Goal: Task Accomplishment & Management: Manage account settings

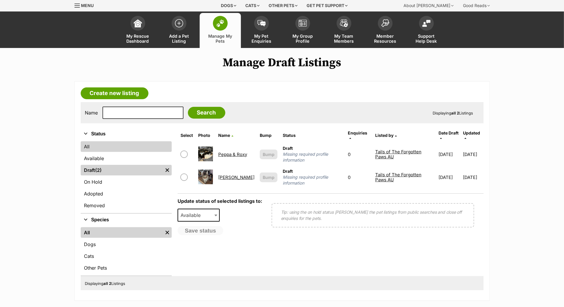
click at [109, 152] on link "All" at bounding box center [126, 146] width 91 height 11
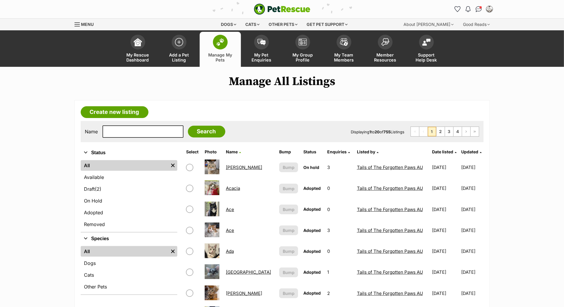
click at [461, 154] on span "Updated" at bounding box center [469, 151] width 17 height 5
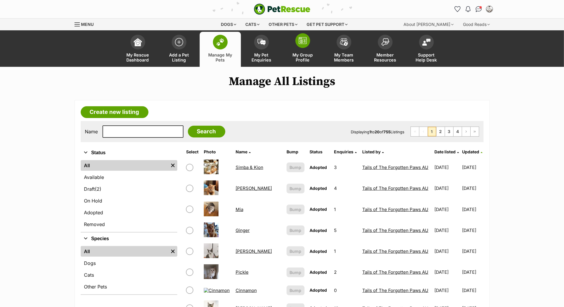
click at [306, 44] on img at bounding box center [302, 40] width 8 height 7
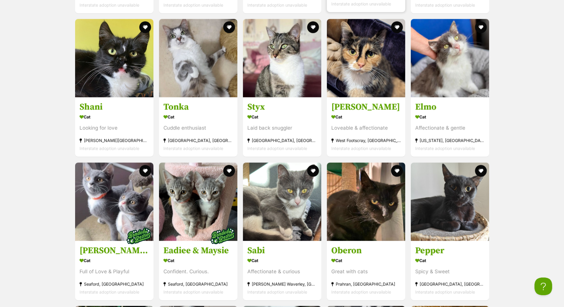
scroll to position [967, 0]
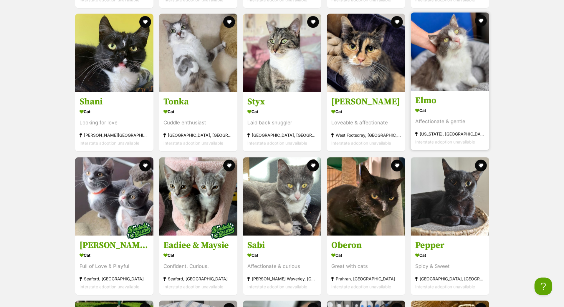
click at [432, 106] on h3 "Elmo" at bounding box center [449, 100] width 69 height 11
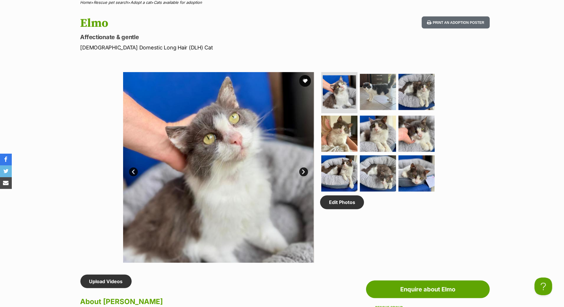
scroll to position [148, 0]
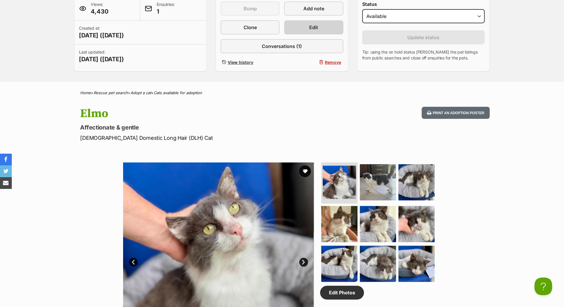
click at [317, 31] on span "Edit" at bounding box center [313, 27] width 9 height 7
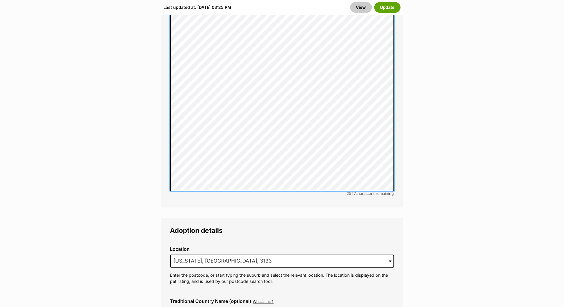
scroll to position [1594, 0]
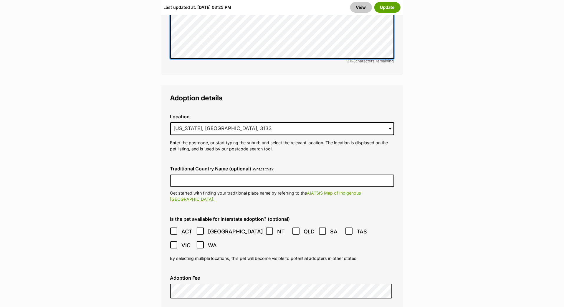
scroll to position [1623, 0]
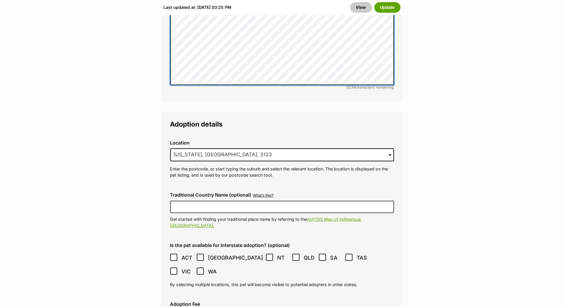
scroll to position [1582, 0]
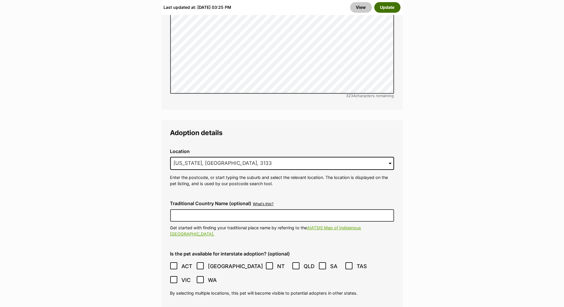
click at [393, 11] on button "Update" at bounding box center [387, 7] width 26 height 11
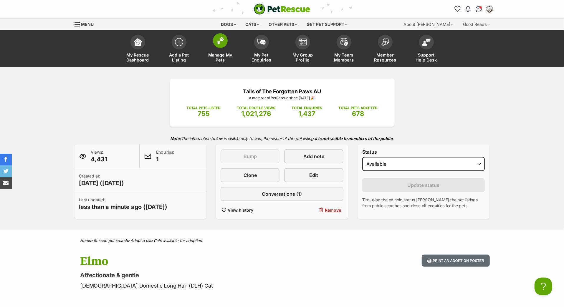
click at [216, 44] on img at bounding box center [220, 41] width 8 height 8
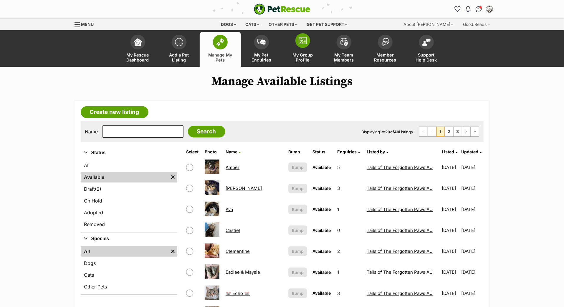
click at [304, 48] on span at bounding box center [302, 40] width 15 height 15
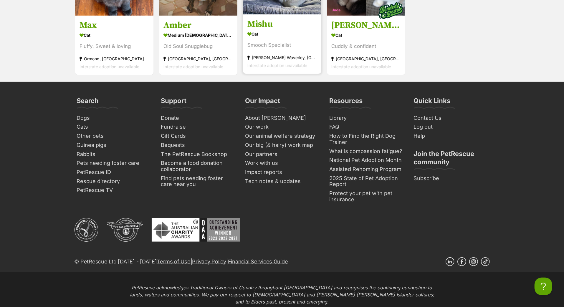
scroll to position [2146, 0]
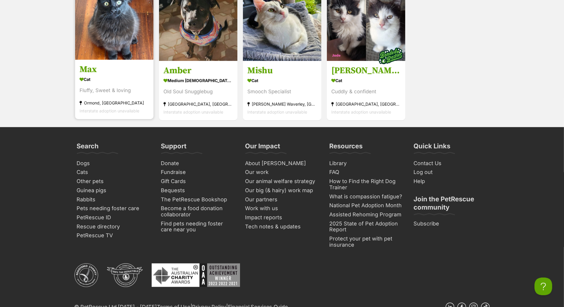
click at [94, 75] on h3 "Max" at bounding box center [113, 69] width 69 height 11
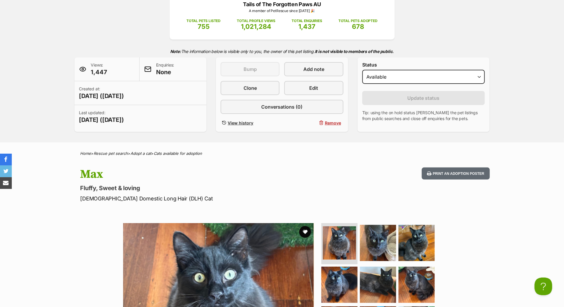
scroll to position [57, 0]
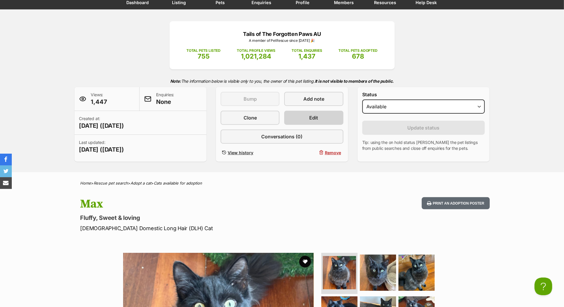
click at [305, 125] on link "Edit" at bounding box center [313, 118] width 59 height 14
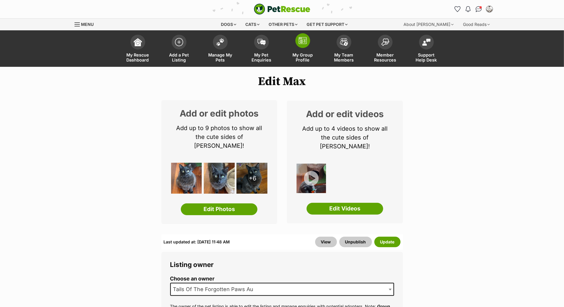
click at [303, 44] on img at bounding box center [302, 40] width 8 height 7
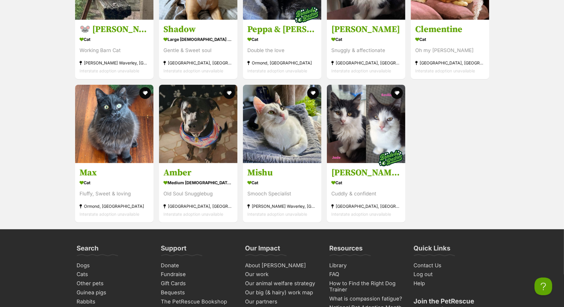
scroll to position [2046, 0]
